Goal: Information Seeking & Learning: Learn about a topic

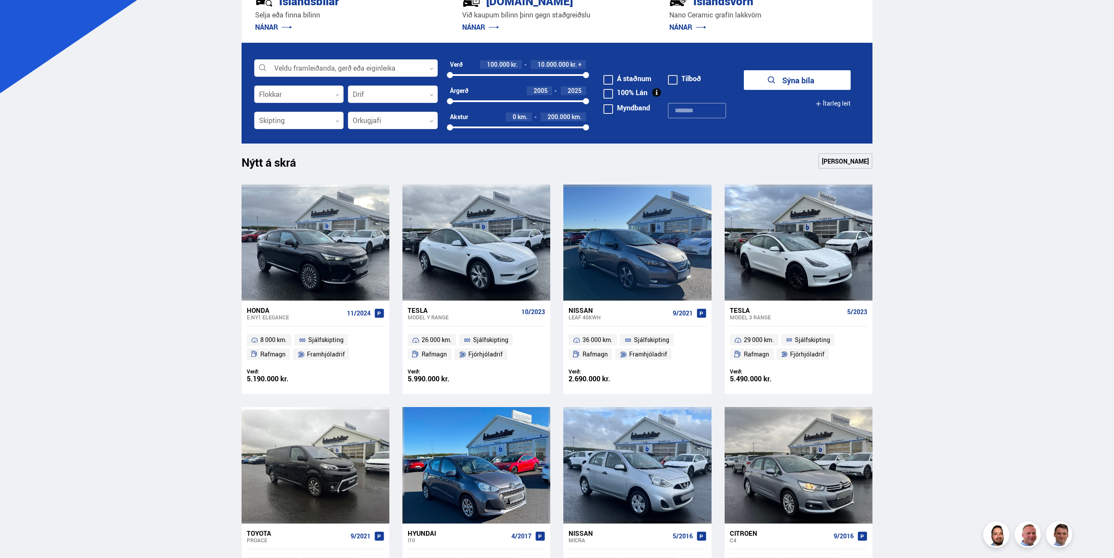
scroll to position [262, 0]
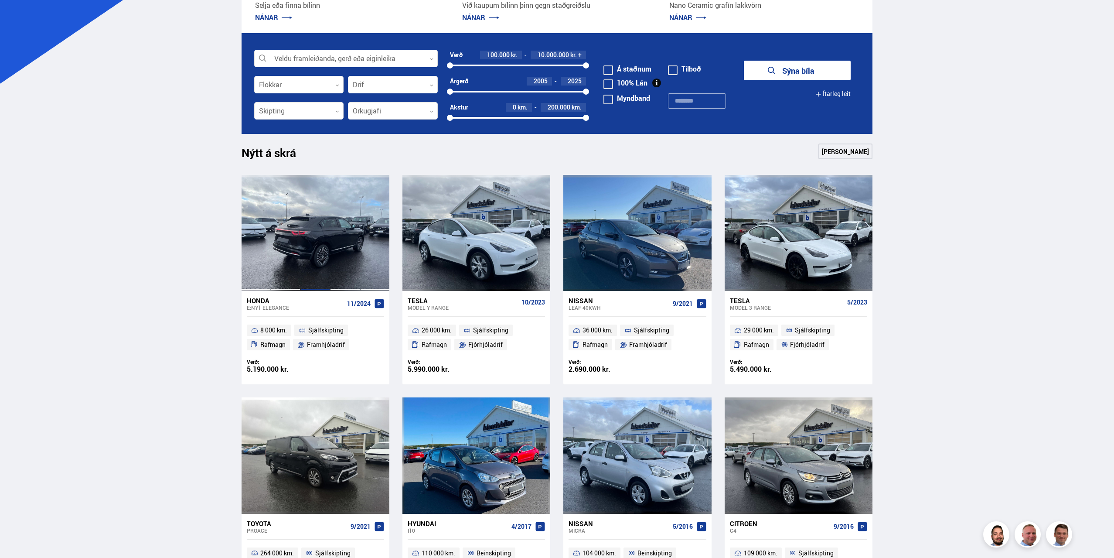
click at [313, 252] on div at bounding box center [315, 233] width 30 height 116
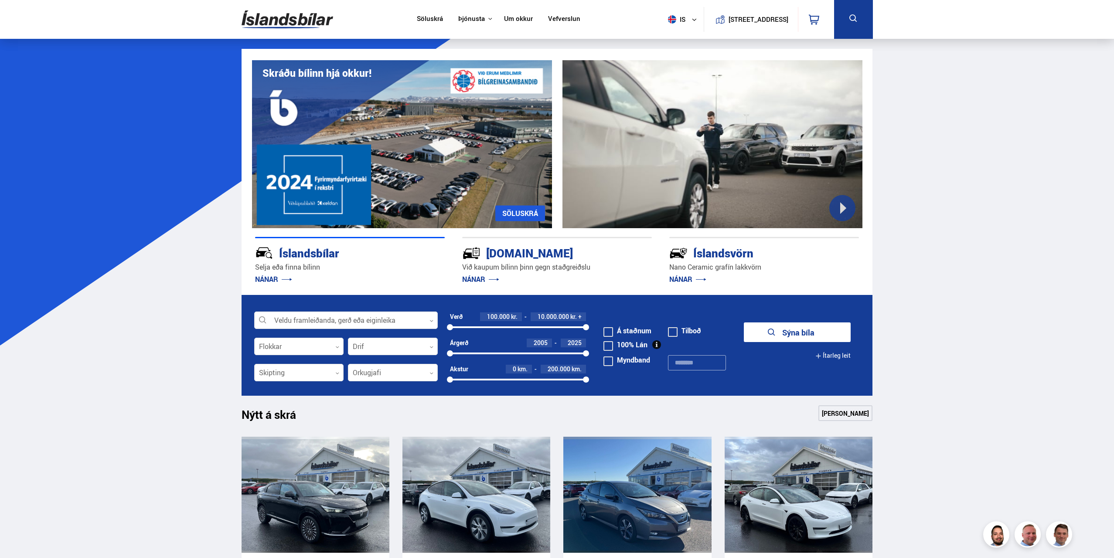
click at [512, 19] on link "Um okkur" at bounding box center [518, 19] width 29 height 9
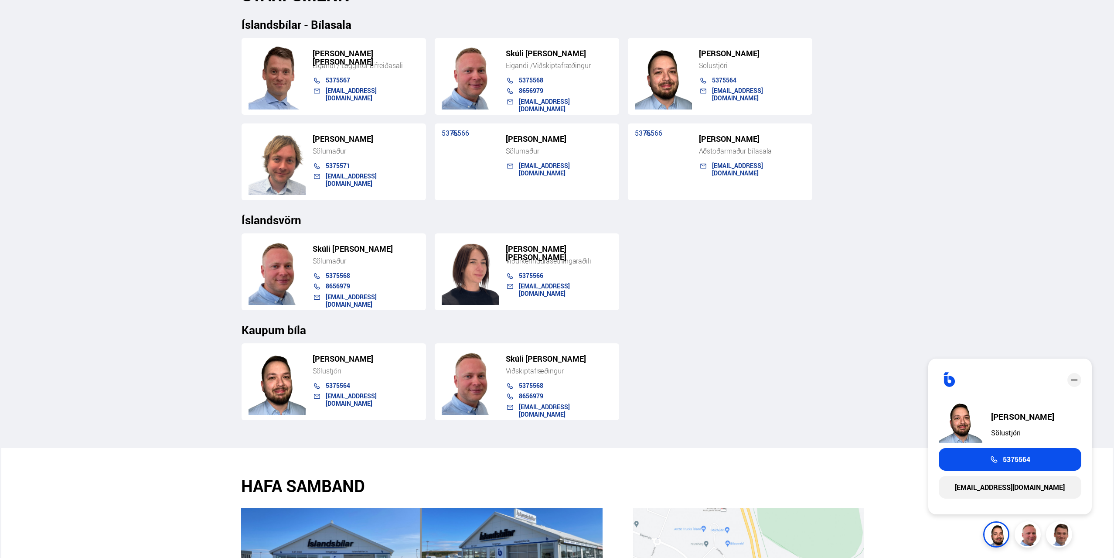
scroll to position [915, 0]
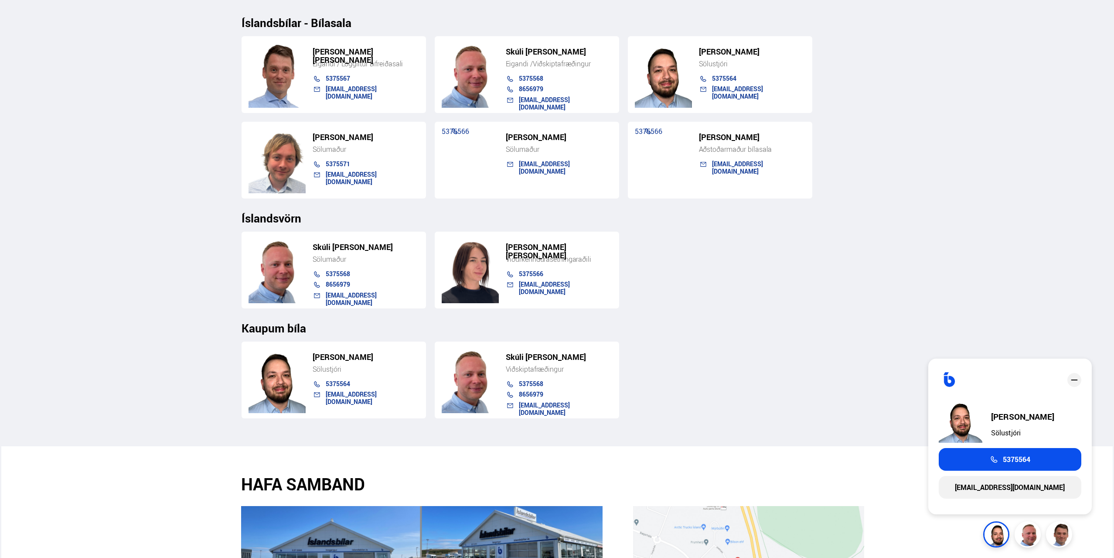
click at [715, 310] on div "Kaupum bíla" at bounding box center [557, 321] width 631 height 26
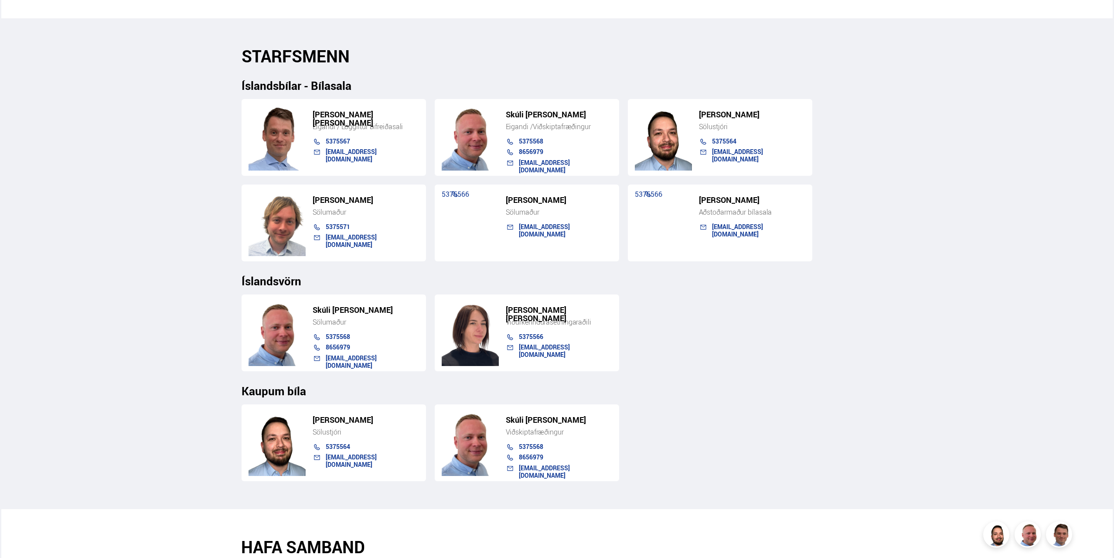
scroll to position [822, 0]
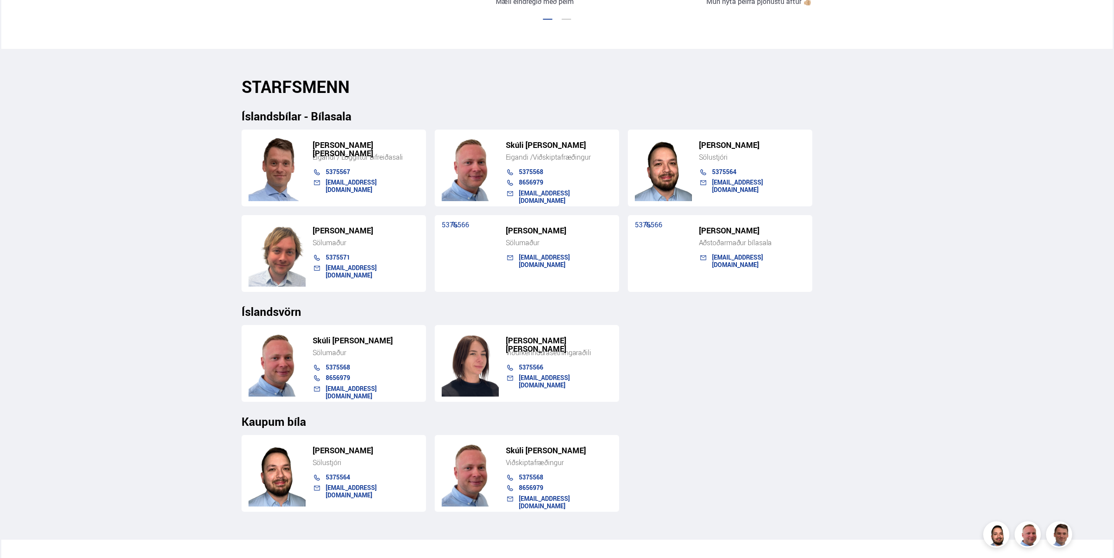
click at [477, 363] on img at bounding box center [470, 363] width 57 height 66
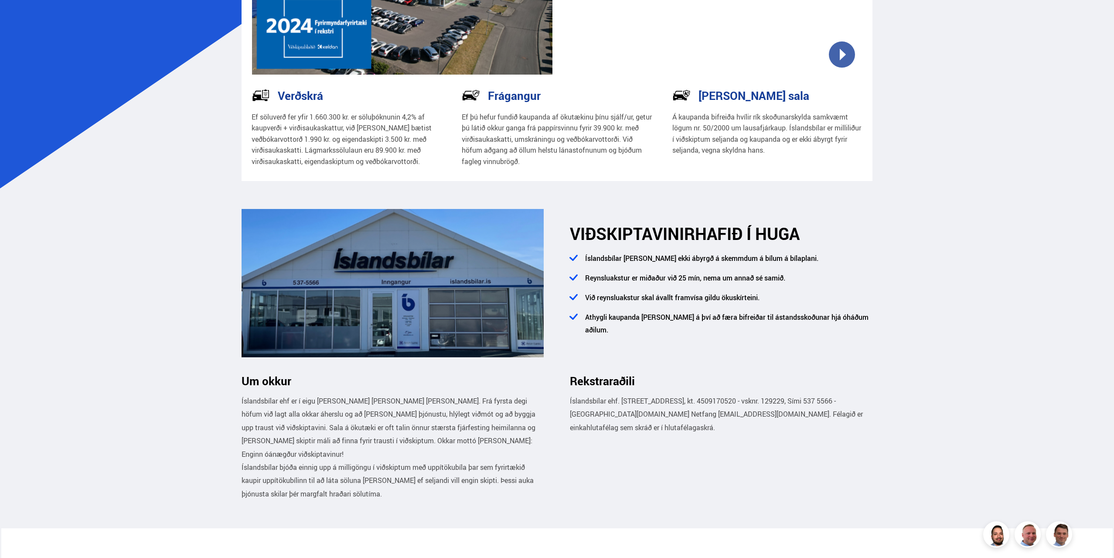
scroll to position [81, 0]
